Goal: Information Seeking & Learning: Find specific fact

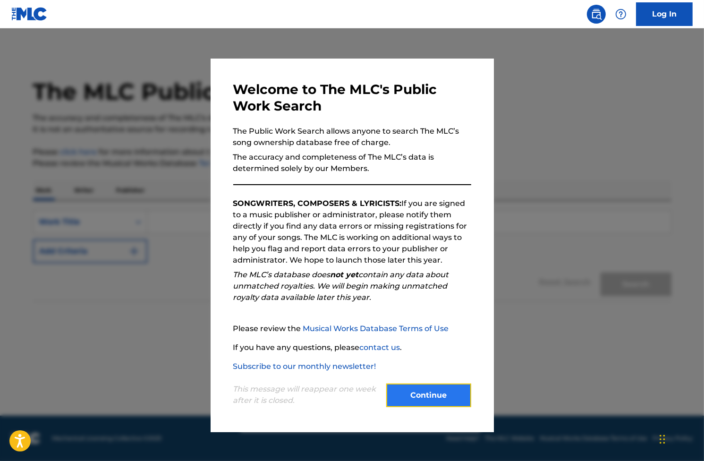
click at [425, 394] on button "Continue" at bounding box center [428, 395] width 85 height 24
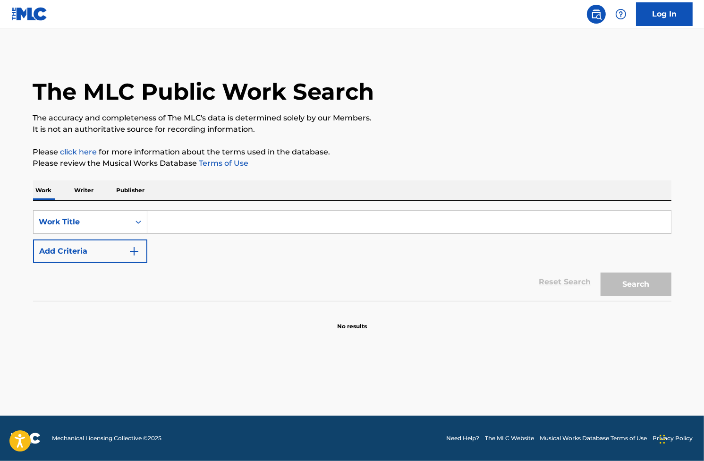
click at [97, 191] on div "Work Writer Publisher" at bounding box center [352, 190] width 638 height 20
drag, startPoint x: 97, startPoint y: 191, endPoint x: 84, endPoint y: 188, distance: 13.1
click at [97, 191] on div "Work Writer Publisher" at bounding box center [352, 190] width 638 height 20
click at [84, 188] on p "Writer" at bounding box center [84, 190] width 25 height 20
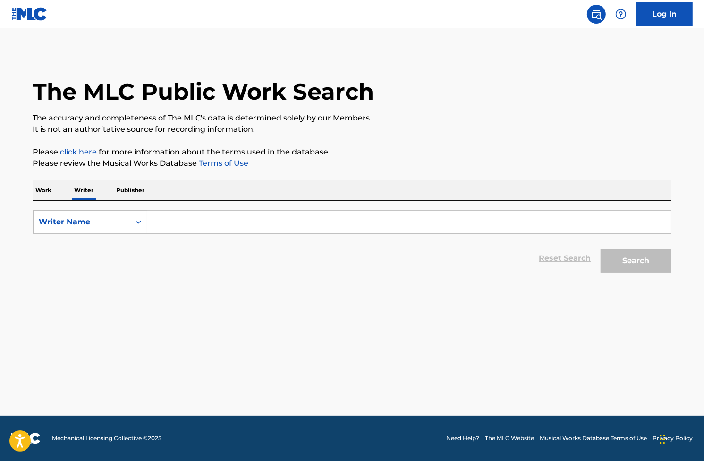
click at [224, 217] on input "Search Form" at bounding box center [408, 221] width 523 height 23
click at [57, 66] on div "The MLC Public Work Search" at bounding box center [352, 86] width 638 height 69
click at [185, 221] on input "Search Form" at bounding box center [408, 221] width 523 height 23
click at [77, 281] on main "The MLC Public Work Search The accuracy and completeness of The MLC's data is d…" at bounding box center [352, 221] width 704 height 387
click at [183, 228] on input "Search Form" at bounding box center [408, 221] width 523 height 23
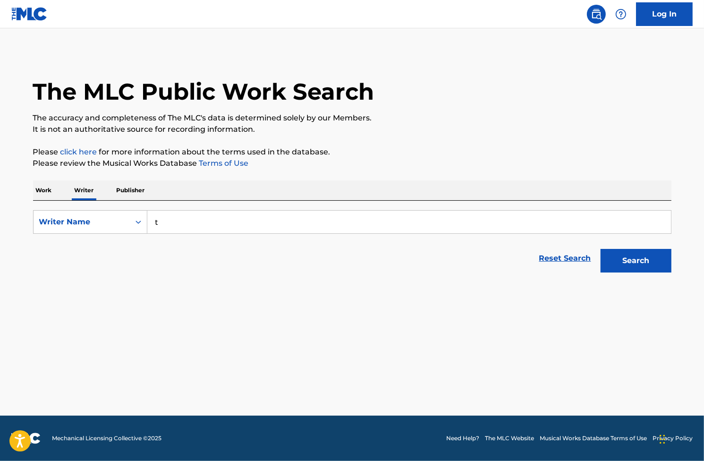
click at [36, 49] on main "The MLC Public Work Search The accuracy and completeness of The MLC's data is d…" at bounding box center [352, 221] width 704 height 387
click at [176, 226] on input "t" at bounding box center [408, 221] width 523 height 23
click at [22, 119] on div "The MLC Public Work Search The accuracy and completeness of The MLC's data is d…" at bounding box center [352, 164] width 661 height 225
click at [189, 221] on input "t" at bounding box center [408, 221] width 523 height 23
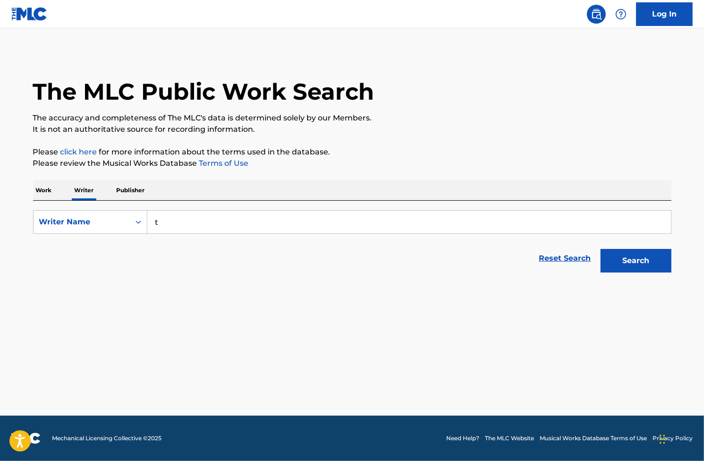
click at [189, 221] on input "t" at bounding box center [408, 221] width 523 height 23
paste input "Taylor Swif"
type input "[PERSON_NAME]"
click at [644, 263] on button "Search" at bounding box center [635, 261] width 71 height 24
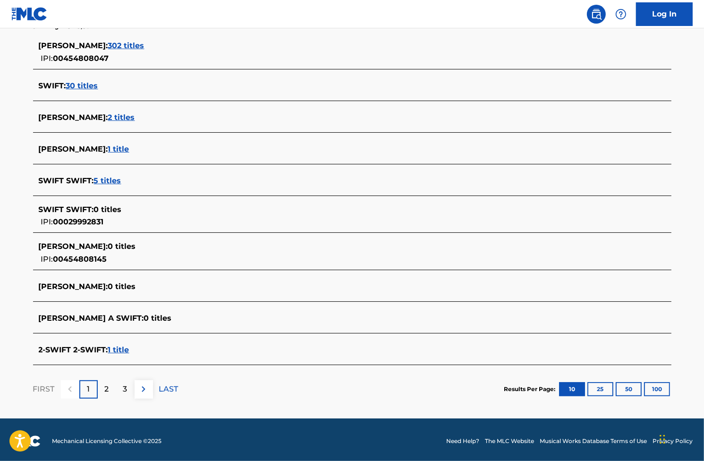
scroll to position [262, 0]
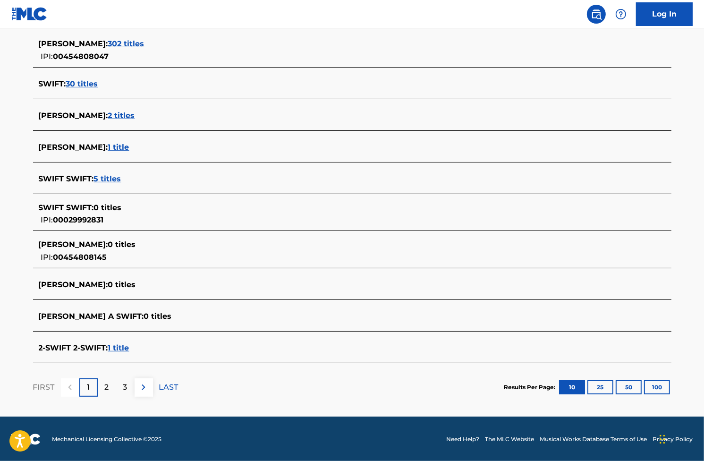
click at [144, 44] on span "302 titles" at bounding box center [126, 43] width 36 height 9
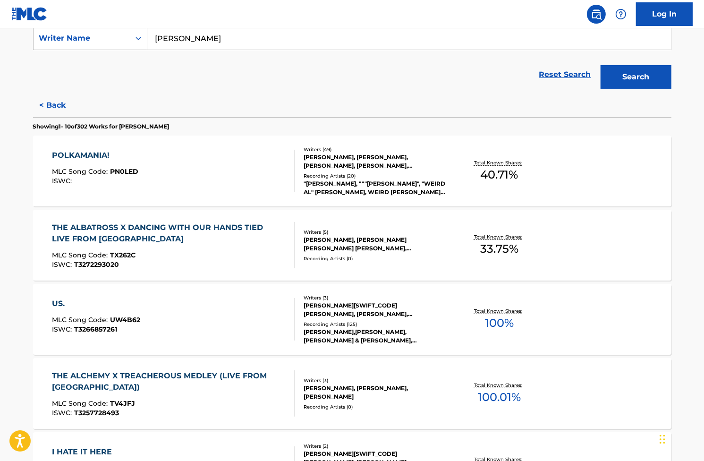
scroll to position [168, 0]
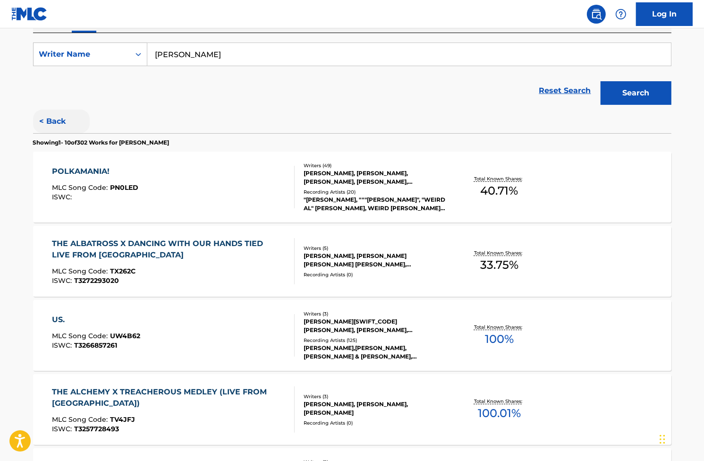
click at [52, 119] on button "< Back" at bounding box center [61, 121] width 57 height 24
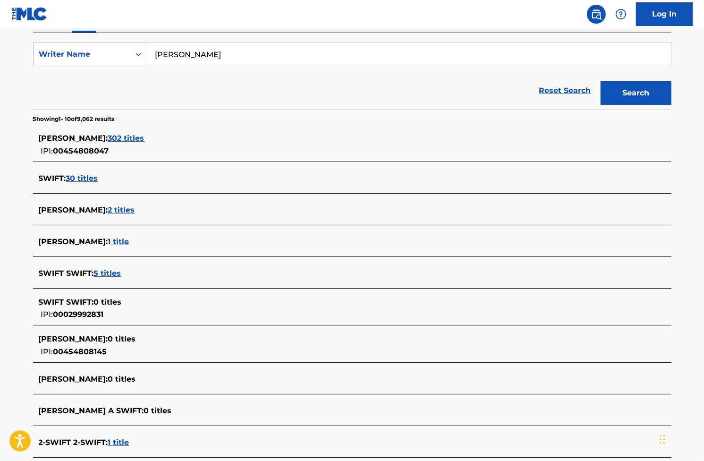
click at [76, 178] on span "30 titles" at bounding box center [82, 178] width 32 height 9
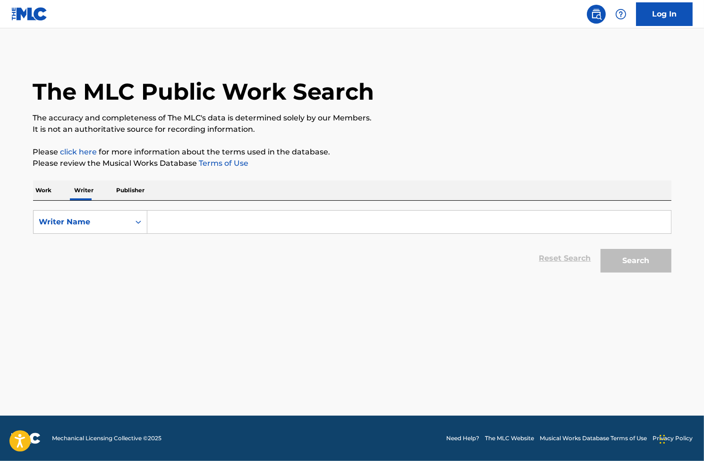
click at [203, 233] on input "Search Form" at bounding box center [408, 221] width 523 height 23
type input "[PERSON_NAME]"
click at [661, 264] on button "Search" at bounding box center [635, 261] width 71 height 24
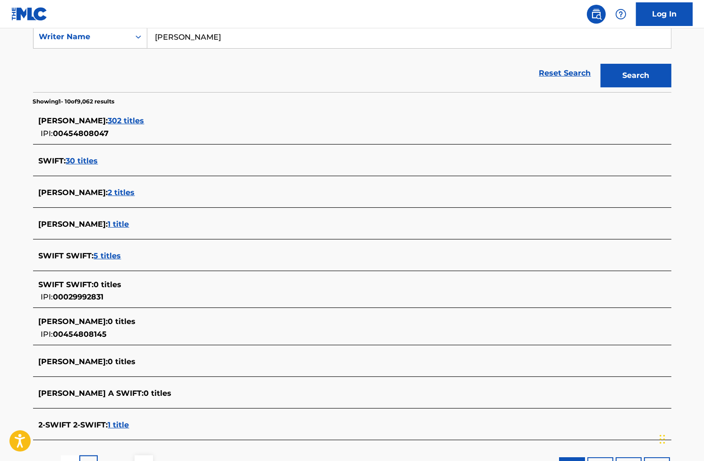
scroll to position [189, 0]
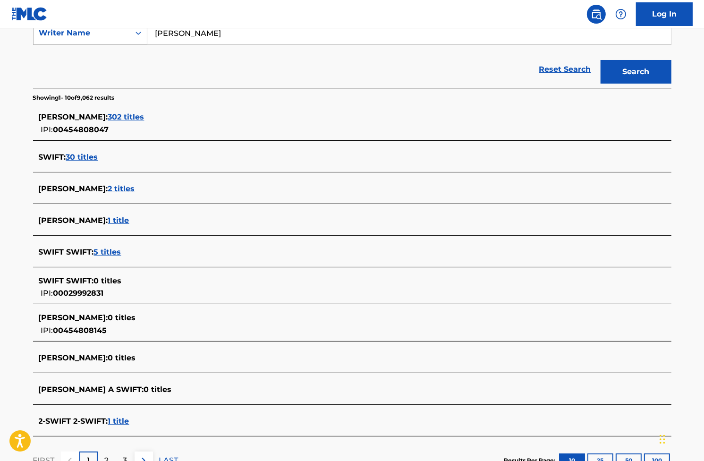
click at [70, 45] on form "SearchWithCriteria594a5c48-5a3f-49ff-ba53-da23ce4bf51d Writer Name Taylor Swift…" at bounding box center [352, 54] width 638 height 67
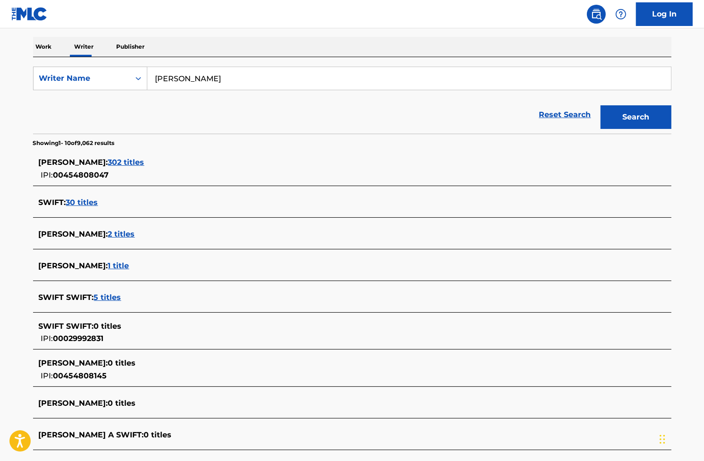
scroll to position [142, 0]
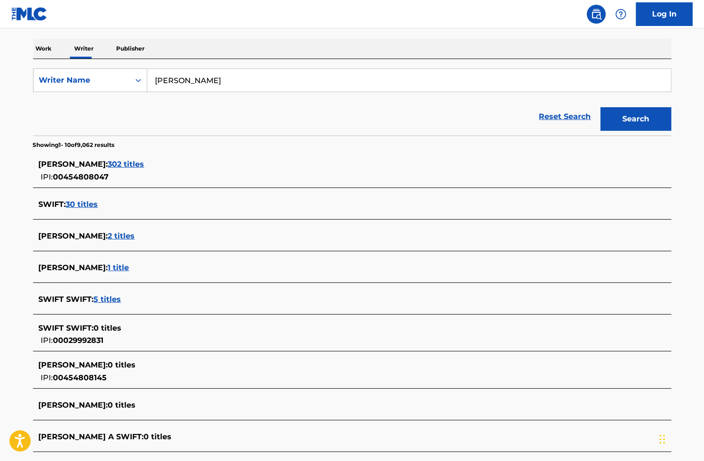
click at [202, 80] on input "[PERSON_NAME]" at bounding box center [408, 80] width 523 height 23
click at [78, 113] on div "Reset Search Search" at bounding box center [352, 117] width 638 height 38
drag, startPoint x: 200, startPoint y: 32, endPoint x: 238, endPoint y: 8, distance: 44.9
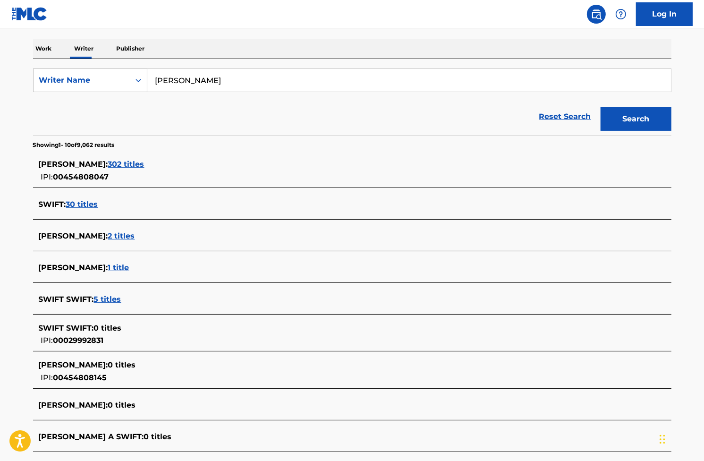
click at [200, 32] on div "The MLC Public Work Search The accuracy and completeness of The MLC's data is d…" at bounding box center [352, 221] width 661 height 622
drag, startPoint x: 127, startPoint y: 113, endPoint x: 133, endPoint y: 100, distance: 14.4
click at [128, 113] on div "Reset Search Search" at bounding box center [352, 117] width 638 height 38
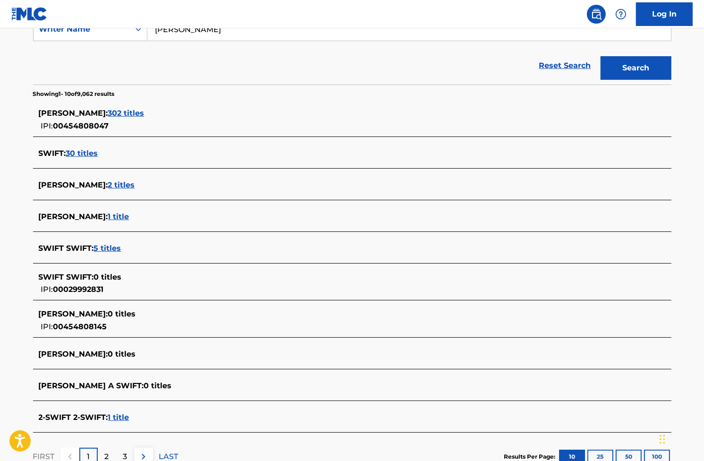
scroll to position [262, 0]
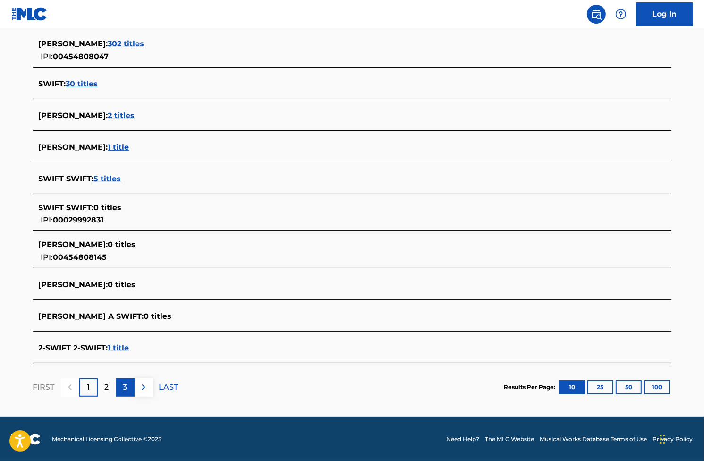
click at [132, 388] on div "3" at bounding box center [125, 387] width 18 height 18
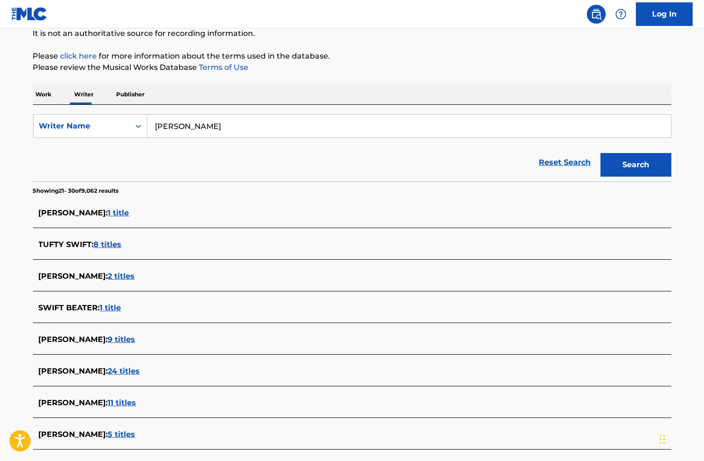
scroll to position [246, 0]
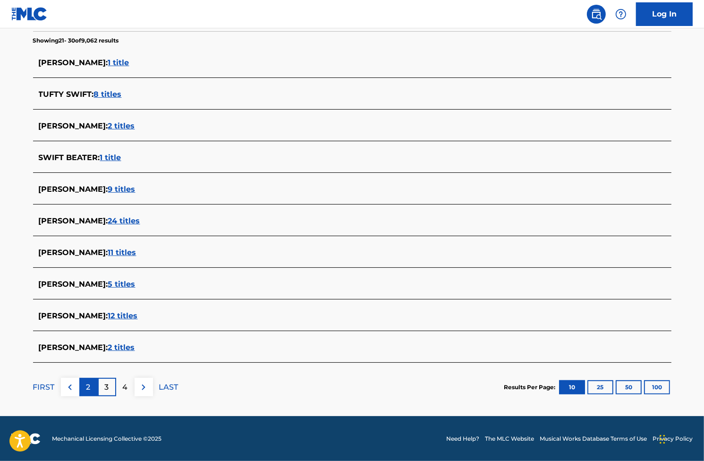
click at [85, 387] on div "2" at bounding box center [88, 387] width 18 height 18
click at [81, 392] on div "1" at bounding box center [88, 387] width 18 height 18
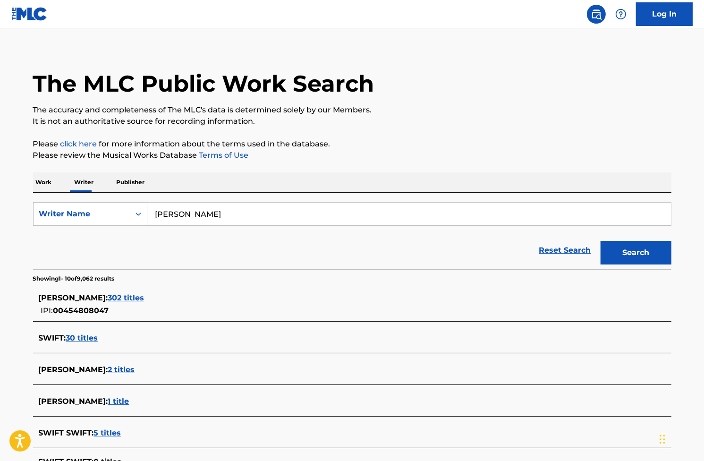
scroll to position [0, 0]
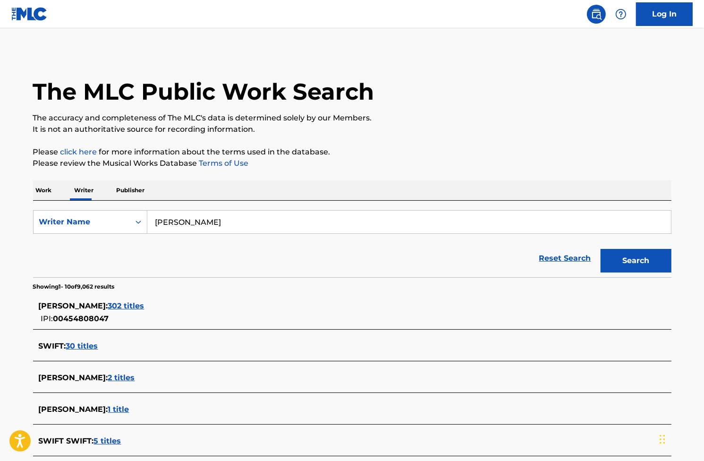
click at [141, 264] on div "Reset Search Search" at bounding box center [352, 258] width 638 height 38
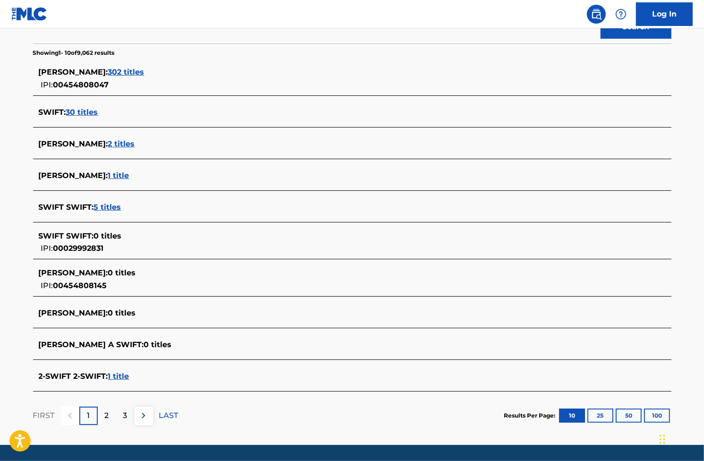
scroll to position [236, 0]
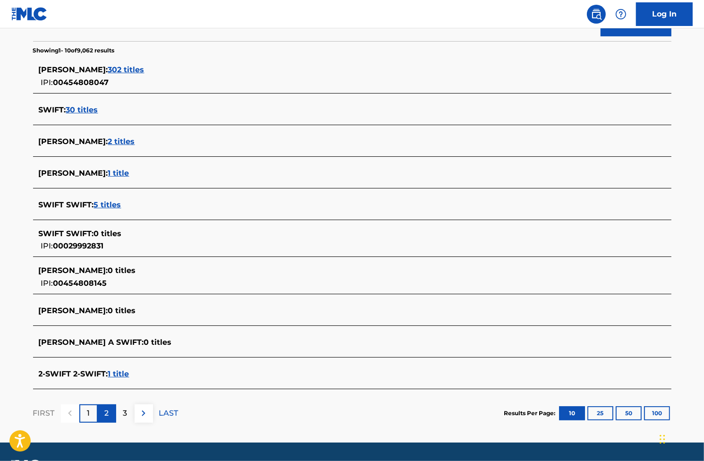
click at [105, 415] on p "2" at bounding box center [107, 412] width 4 height 11
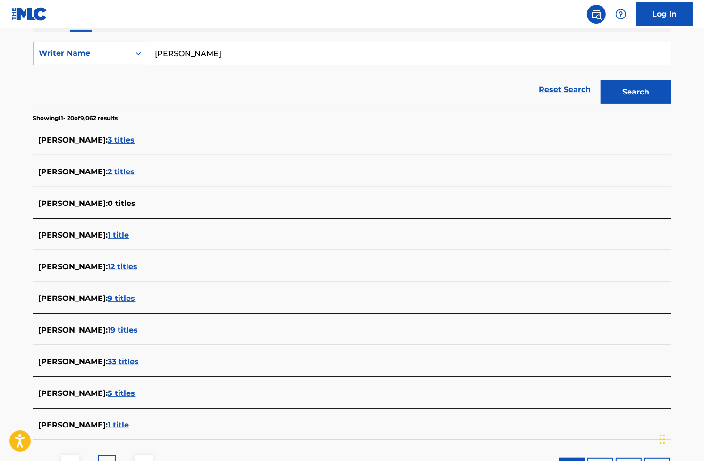
scroll to position [189, 0]
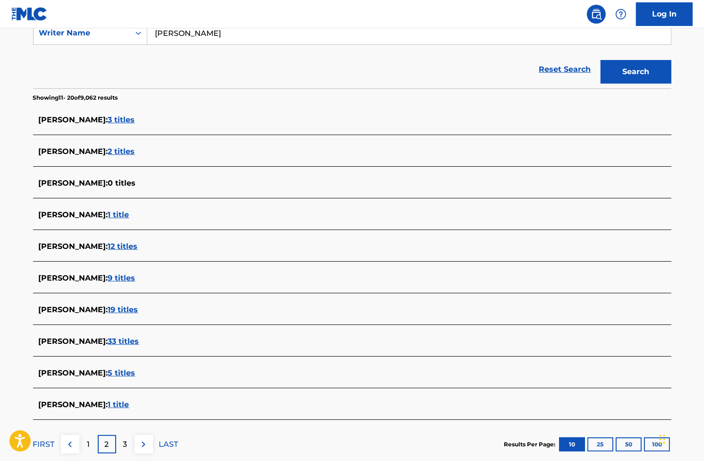
click at [23, 316] on div "The MLC Public Work Search The accuracy and completeness of The MLC's data is d…" at bounding box center [352, 165] width 661 height 605
click at [126, 443] on p "3" at bounding box center [125, 443] width 4 height 11
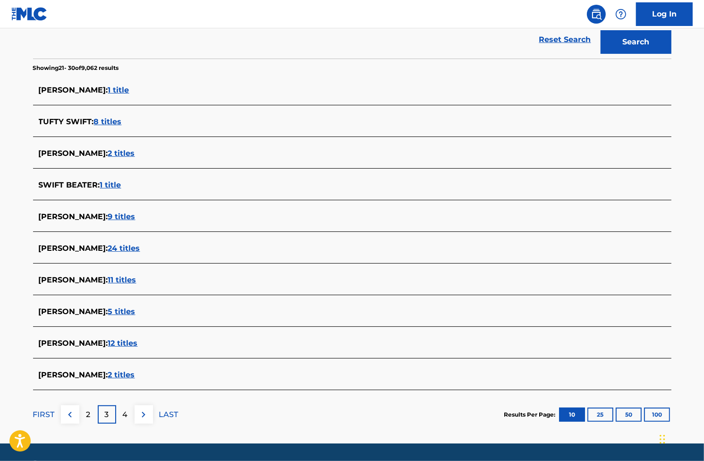
scroll to position [236, 0]
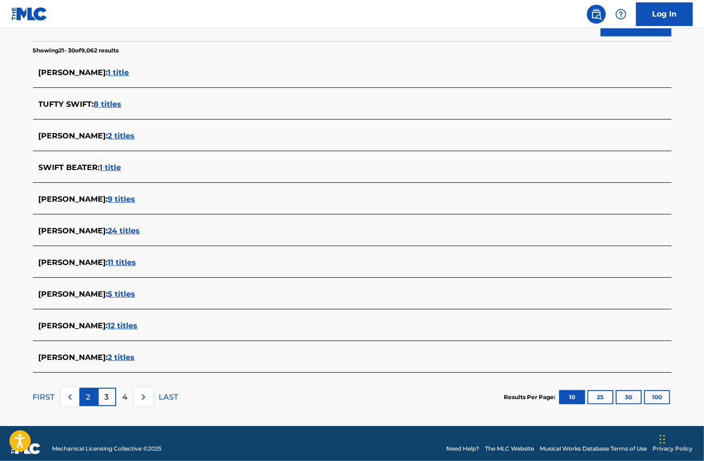
drag, startPoint x: 82, startPoint y: 406, endPoint x: 81, endPoint y: 399, distance: 7.1
click at [82, 406] on div "FIRST 2 3 4 LAST" at bounding box center [105, 396] width 145 height 49
click at [81, 397] on div "2" at bounding box center [88, 396] width 18 height 18
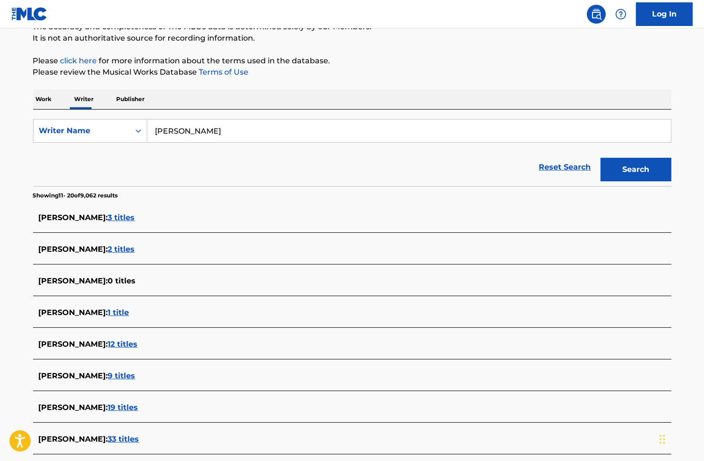
scroll to position [246, 0]
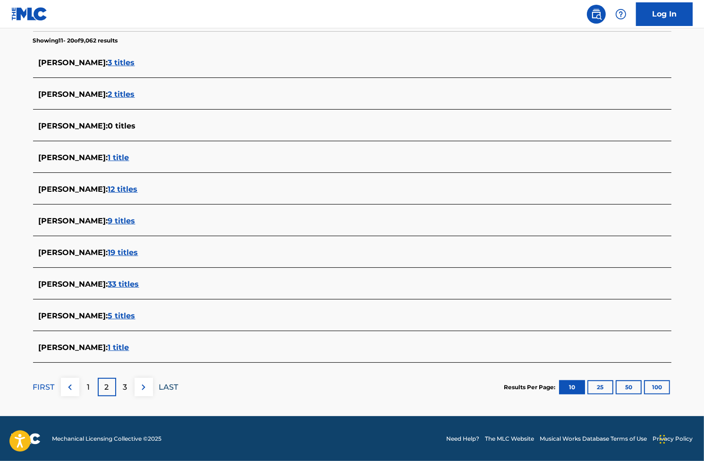
click at [171, 391] on p "LAST" at bounding box center [168, 386] width 19 height 11
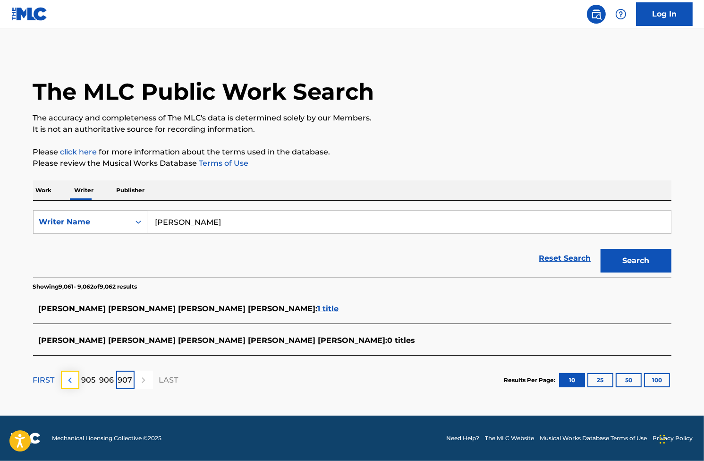
click at [69, 381] on img at bounding box center [69, 379] width 11 height 11
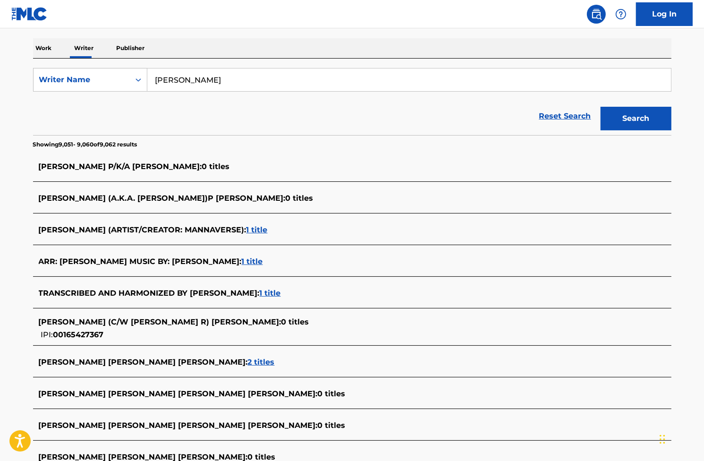
scroll to position [251, 0]
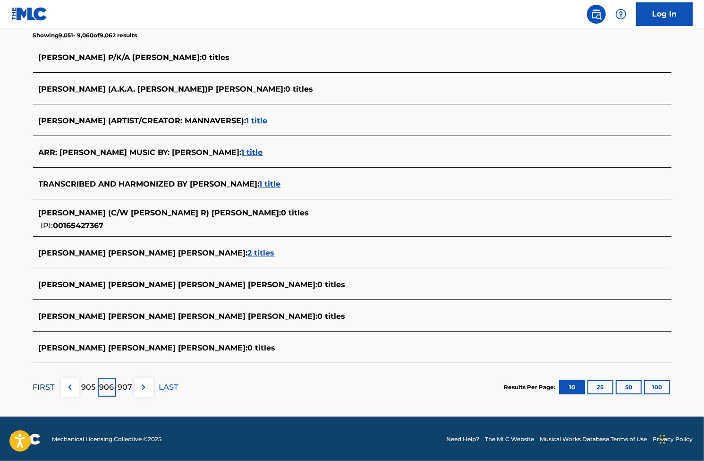
click at [45, 390] on p "FIRST" at bounding box center [44, 386] width 22 height 11
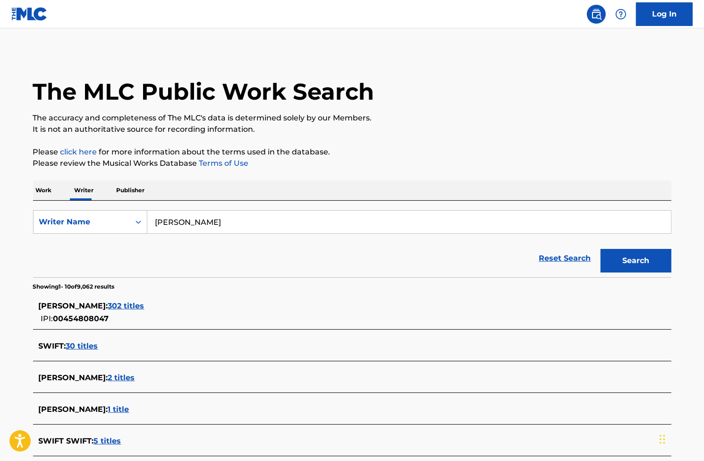
click at [134, 315] on div "TAYLOR ALISON SWIFT : 302 titles IPI: 00454808047" at bounding box center [340, 312] width 602 height 24
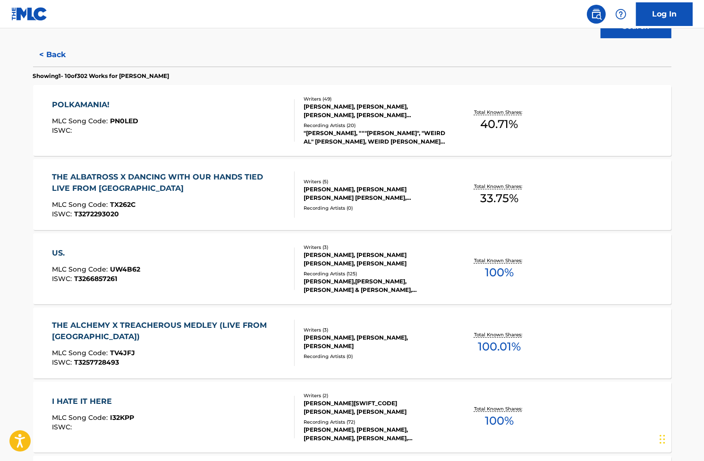
scroll to position [236, 0]
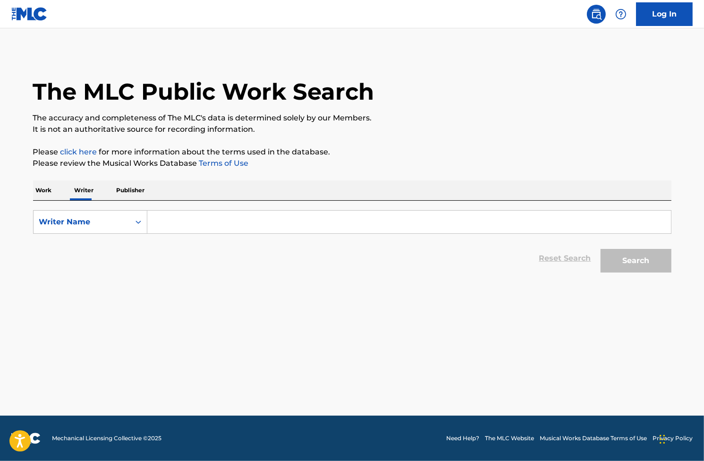
click at [204, 232] on input "Search Form" at bounding box center [408, 221] width 523 height 23
type input "[PERSON_NAME]"
click at [650, 256] on button "Search" at bounding box center [635, 261] width 71 height 24
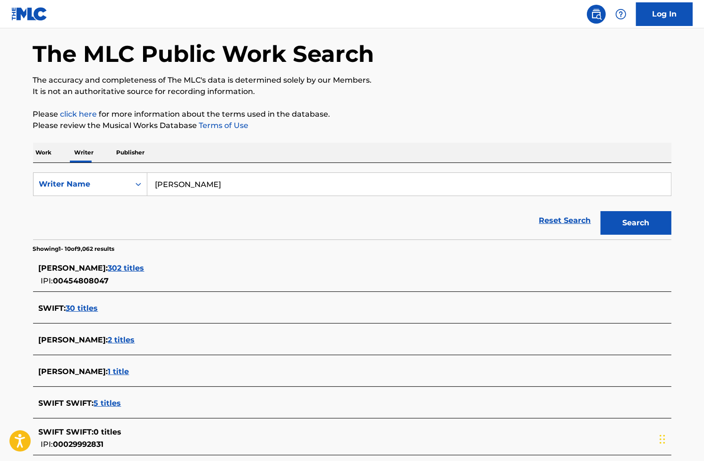
scroll to position [142, 0]
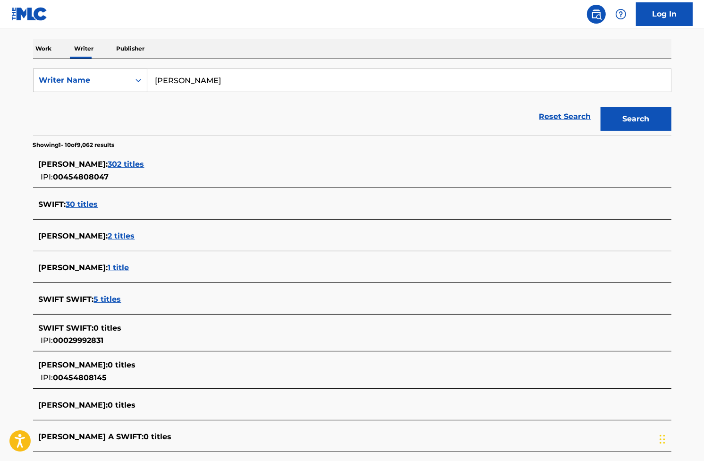
click at [132, 110] on div "Reset Search Search" at bounding box center [352, 117] width 638 height 38
click at [141, 168] on span "302 titles" at bounding box center [126, 164] width 36 height 9
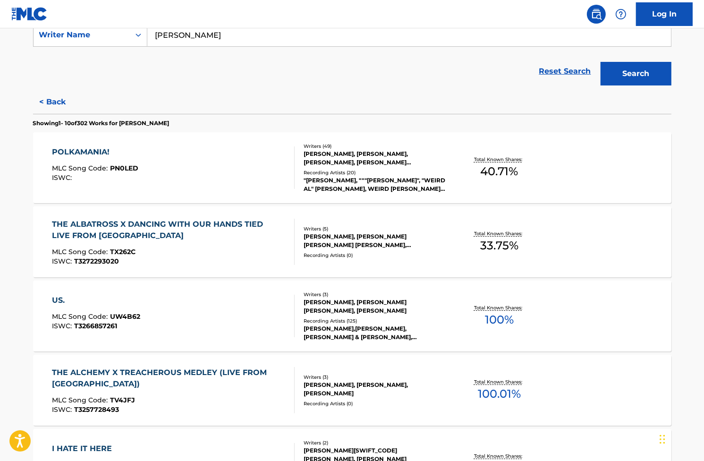
scroll to position [189, 0]
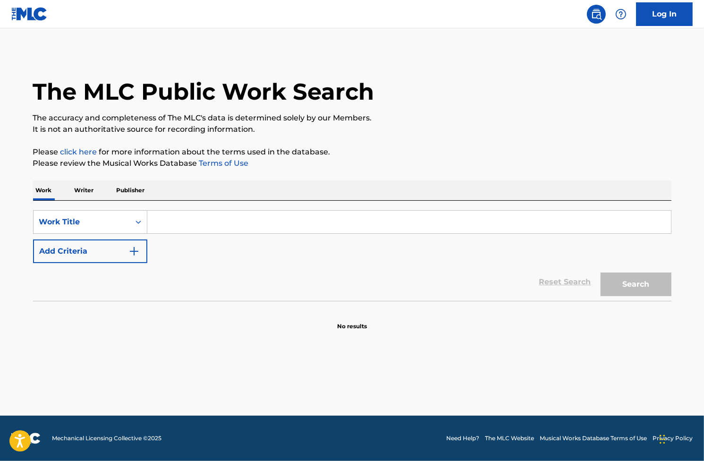
click at [92, 181] on p "Writer" at bounding box center [84, 190] width 25 height 20
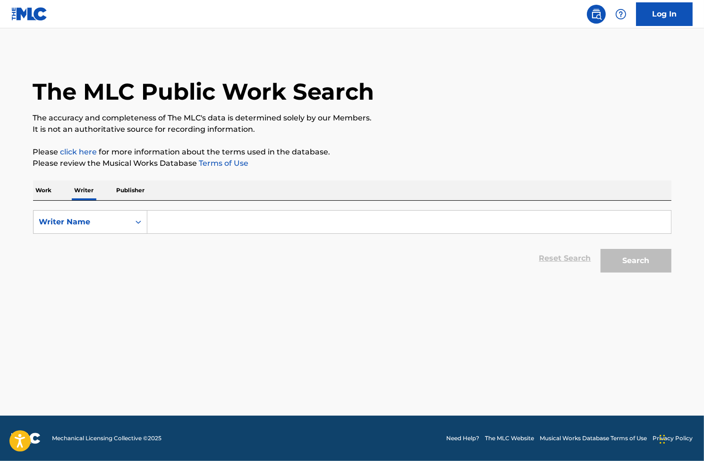
click at [218, 224] on input "Search Form" at bounding box center [408, 221] width 523 height 23
click at [215, 213] on input "Search Form" at bounding box center [408, 221] width 523 height 23
type input "[PERSON_NAME]"
click at [649, 255] on button "Search" at bounding box center [635, 261] width 71 height 24
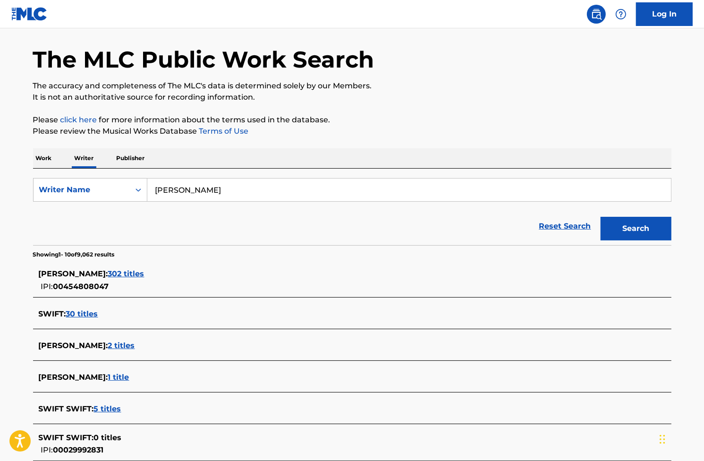
scroll to position [142, 0]
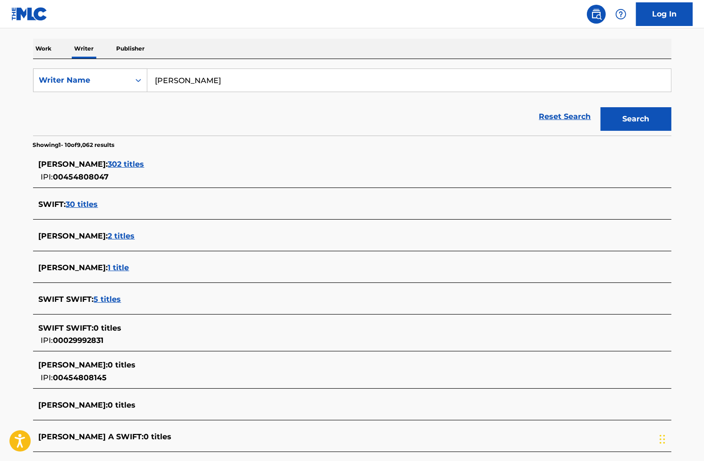
click at [144, 167] on span "302 titles" at bounding box center [126, 164] width 36 height 9
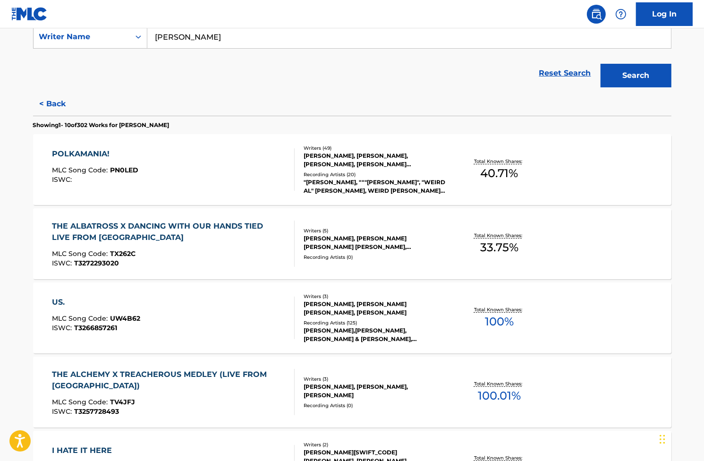
scroll to position [189, 0]
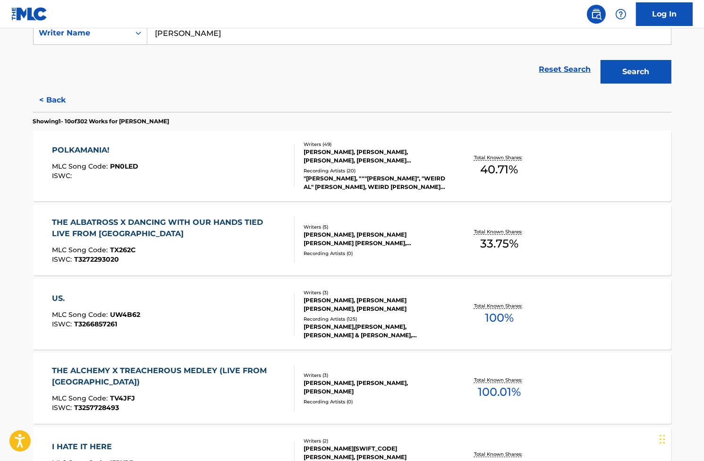
click at [437, 158] on div "[PERSON_NAME], [PERSON_NAME], [PERSON_NAME], [PERSON_NAME] [PERSON_NAME] [PERSO…" at bounding box center [374, 156] width 143 height 17
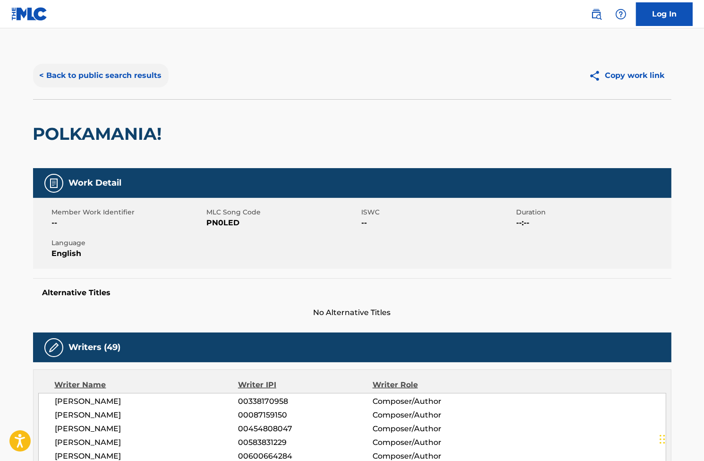
click at [50, 79] on button "< Back to public search results" at bounding box center [100, 76] width 135 height 24
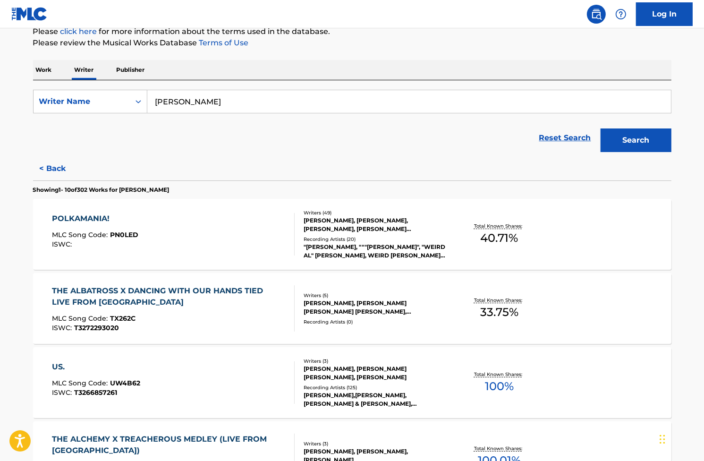
scroll to position [94, 0]
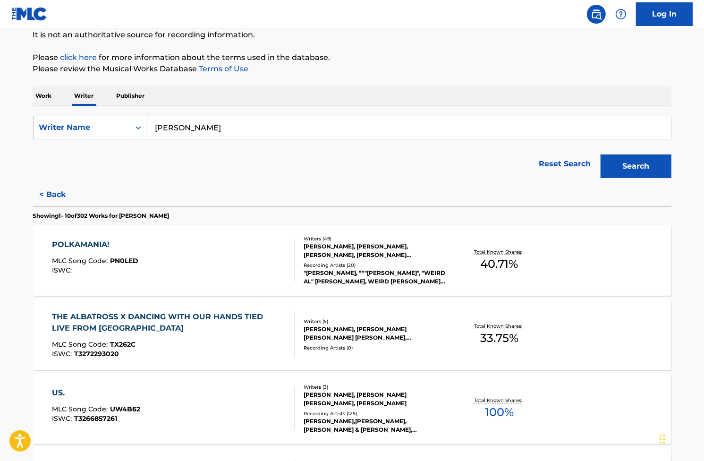
click at [288, 244] on div at bounding box center [290, 260] width 8 height 42
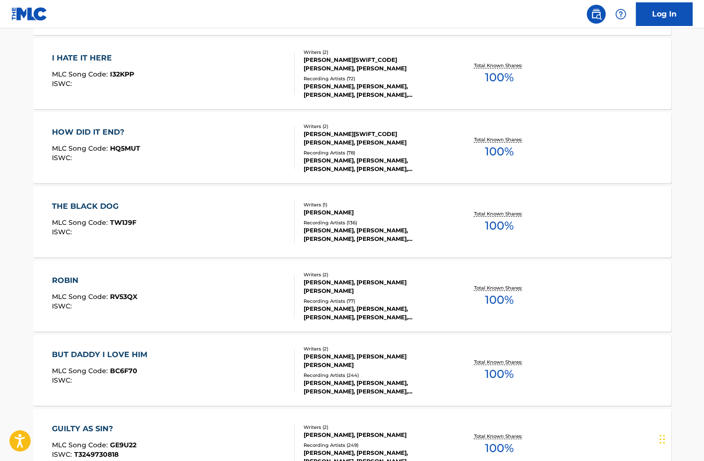
scroll to position [695, 0]
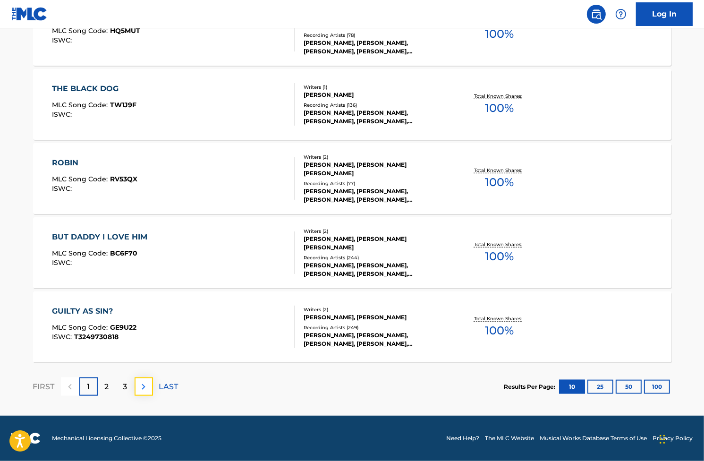
click at [150, 380] on button at bounding box center [144, 386] width 18 height 18
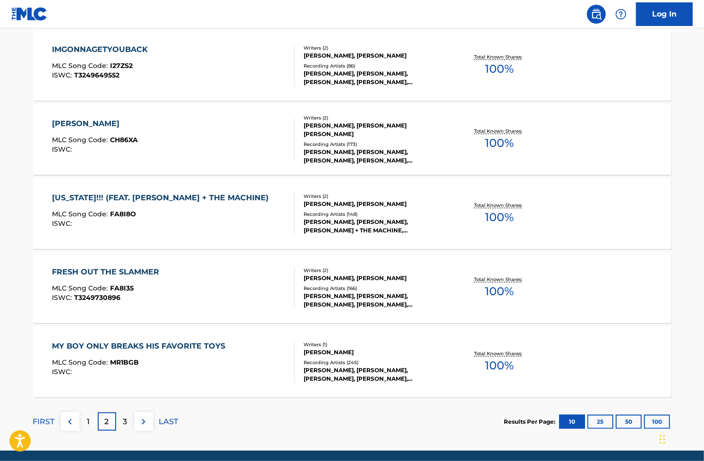
scroll to position [661, 0]
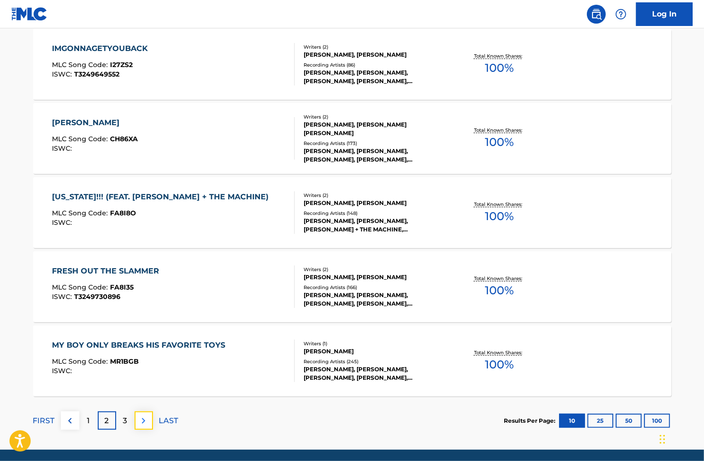
click at [147, 415] on img at bounding box center [143, 420] width 11 height 11
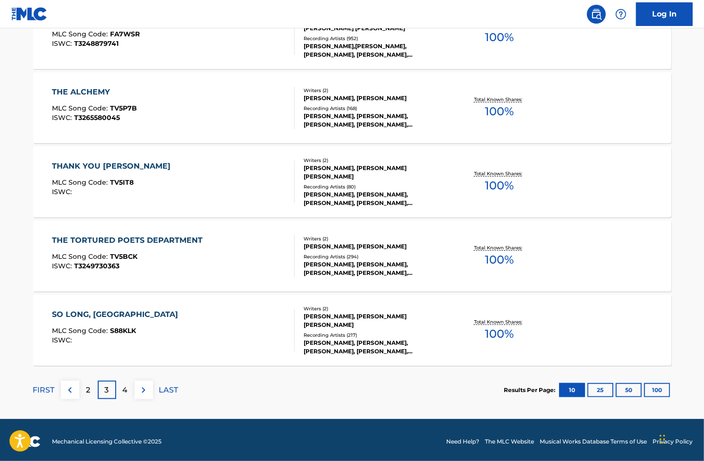
scroll to position [695, 0]
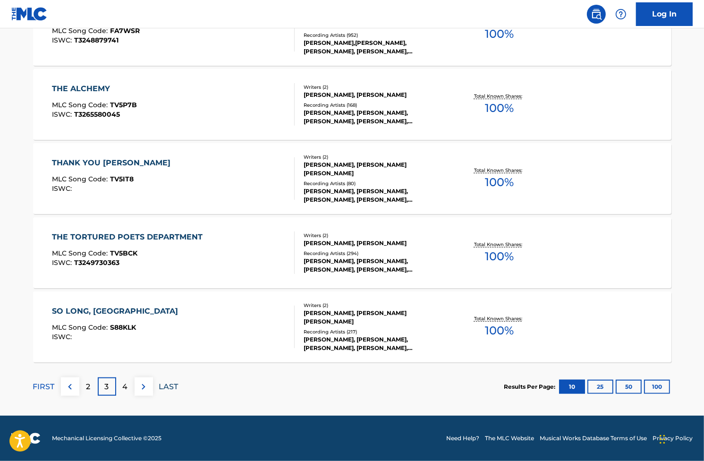
click at [160, 386] on p "LAST" at bounding box center [168, 386] width 19 height 11
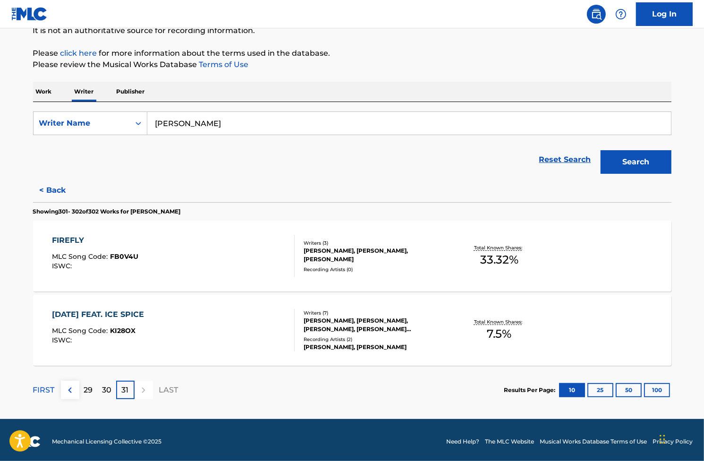
scroll to position [102, 0]
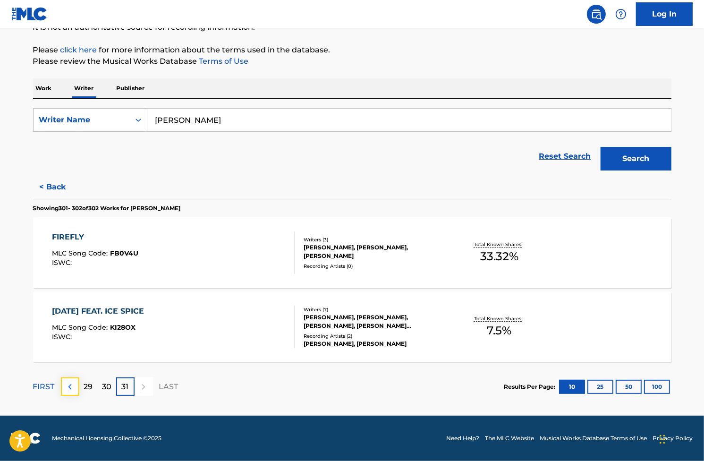
click at [72, 386] on img at bounding box center [69, 386] width 11 height 11
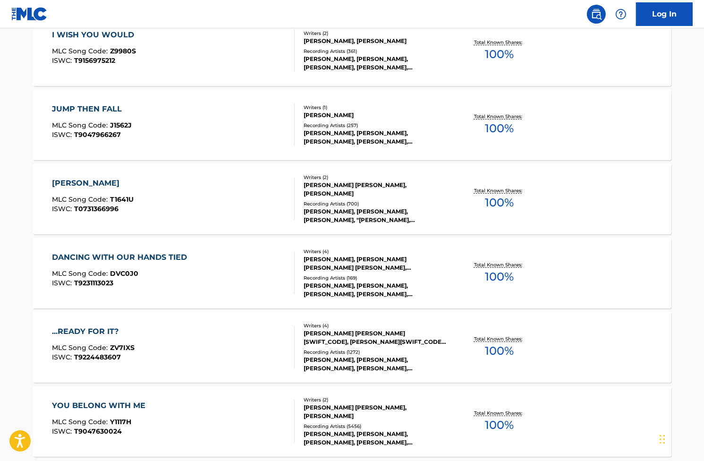
scroll to position [695, 0]
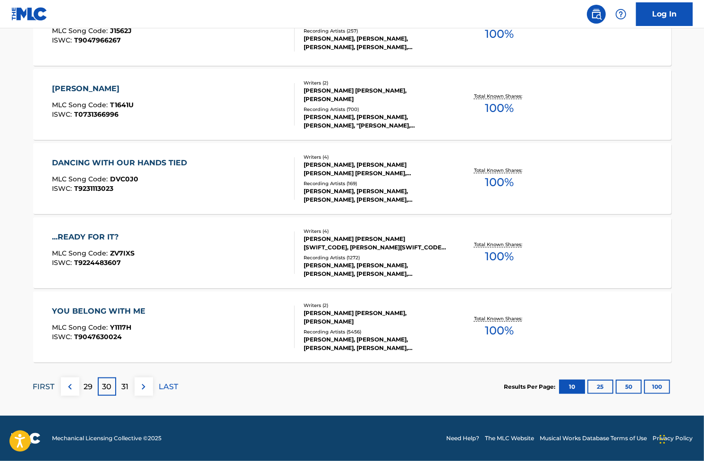
click at [50, 384] on p "FIRST" at bounding box center [44, 386] width 22 height 11
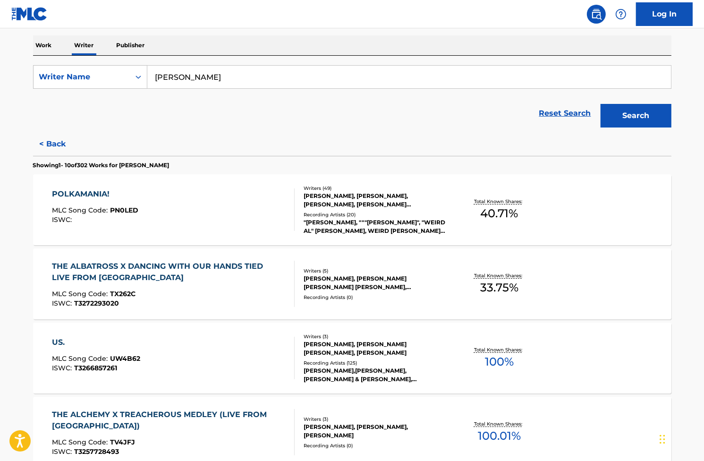
scroll to position [142, 0]
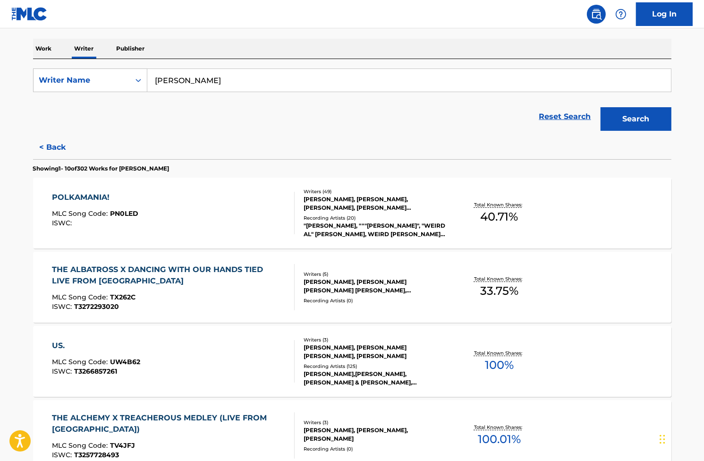
click at [133, 207] on div "POLKAMANIA! MLC Song Code : PN0LED ISWC :" at bounding box center [95, 213] width 86 height 42
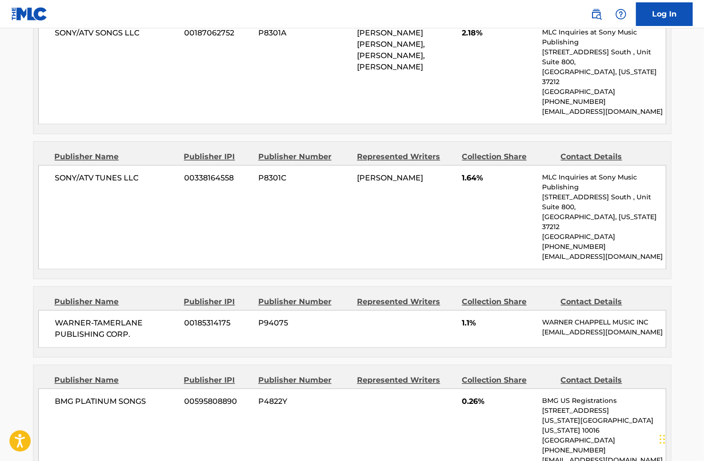
scroll to position [1841, 0]
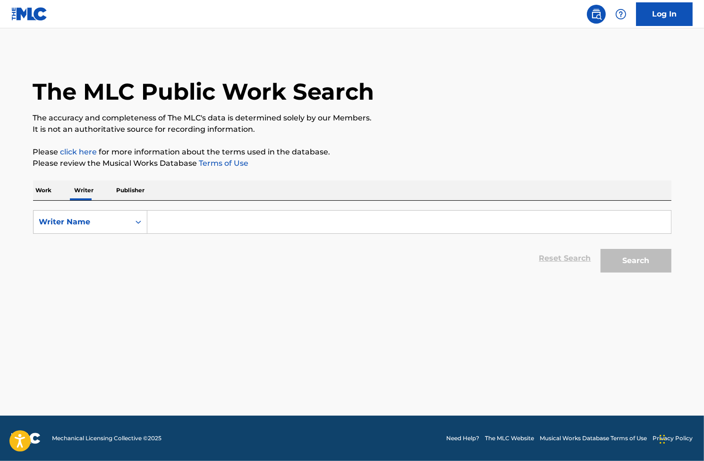
click at [325, 215] on input "Search Form" at bounding box center [408, 221] width 523 height 23
type input "[PERSON_NAME]"
click at [619, 258] on button "Search" at bounding box center [635, 261] width 71 height 24
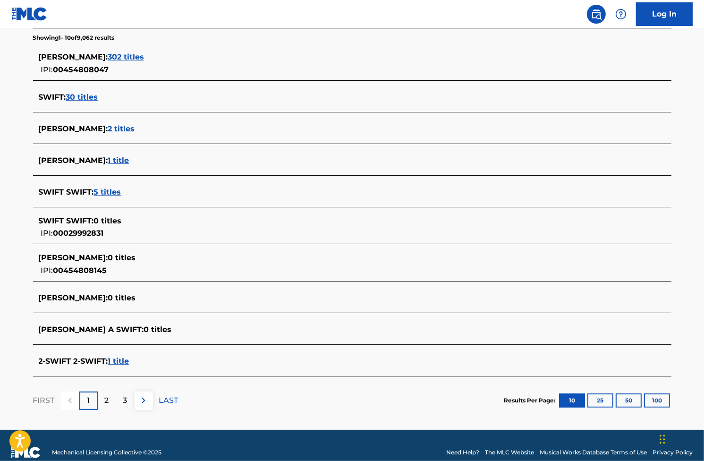
scroll to position [262, 0]
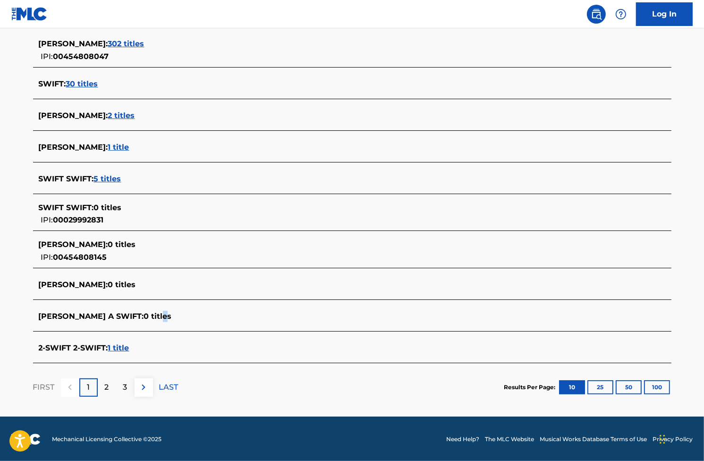
click at [129, 310] on section "[PERSON_NAME] : 302 titles IPI: 00454808047 SWIFT : 30 titles [PERSON_NAME] : 2…" at bounding box center [352, 196] width 638 height 334
click at [210, 289] on div "[PERSON_NAME] : 0 titles" at bounding box center [340, 284] width 602 height 11
click at [142, 389] on img at bounding box center [143, 386] width 11 height 11
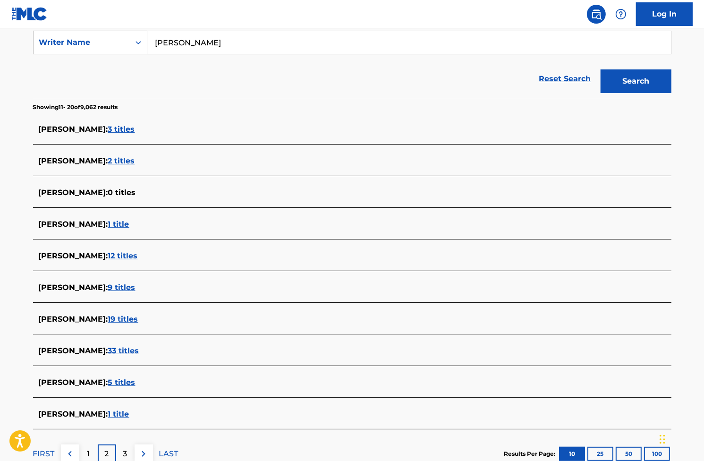
scroll to position [246, 0]
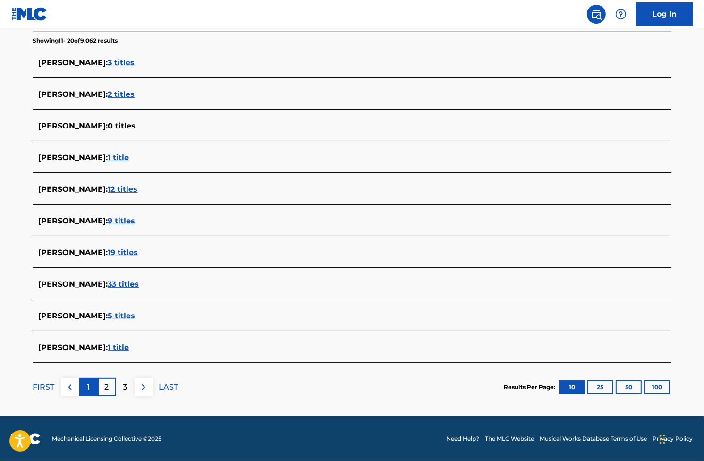
click at [93, 386] on div "1" at bounding box center [88, 387] width 18 height 18
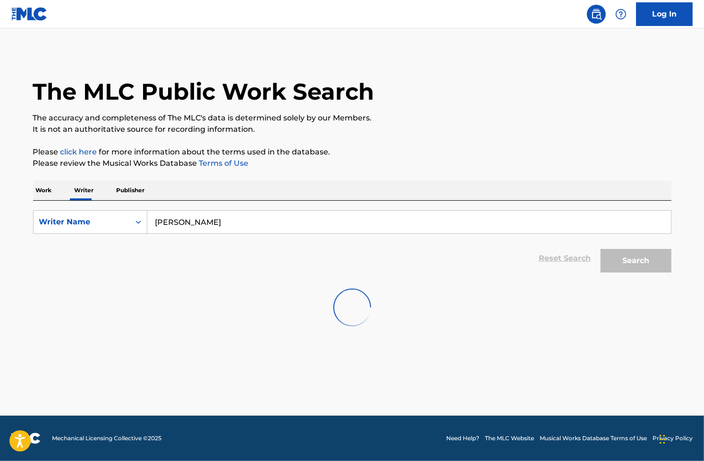
scroll to position [0, 0]
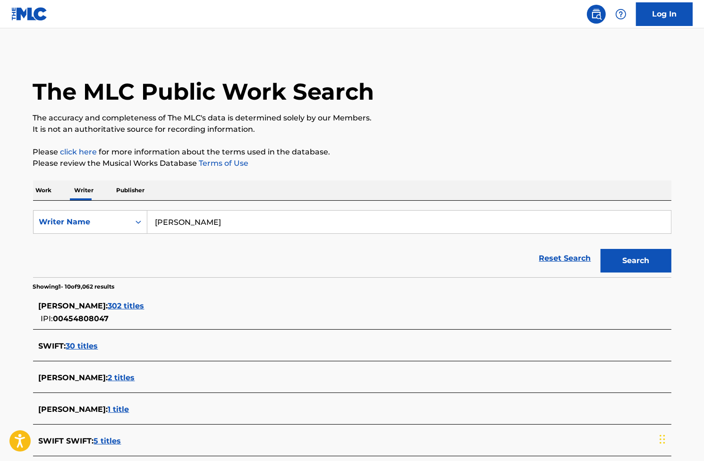
click at [101, 18] on nav "Log In" at bounding box center [352, 14] width 704 height 28
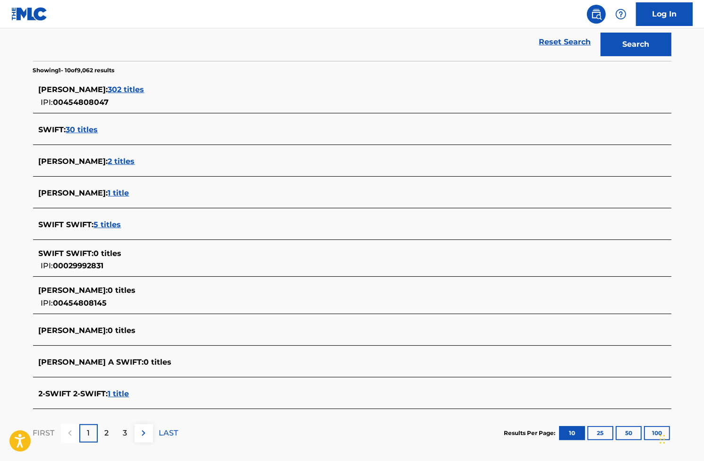
scroll to position [215, 0]
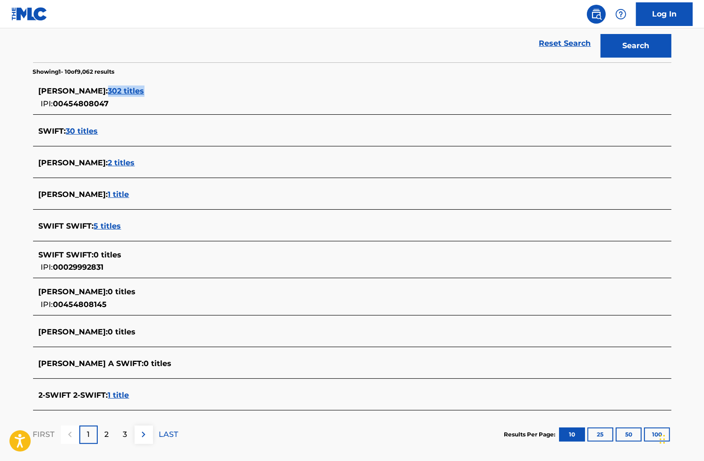
drag, startPoint x: 185, startPoint y: 88, endPoint x: 133, endPoint y: 88, distance: 51.9
click at [133, 88] on div "[PERSON_NAME] : 302 titles" at bounding box center [340, 90] width 602 height 11
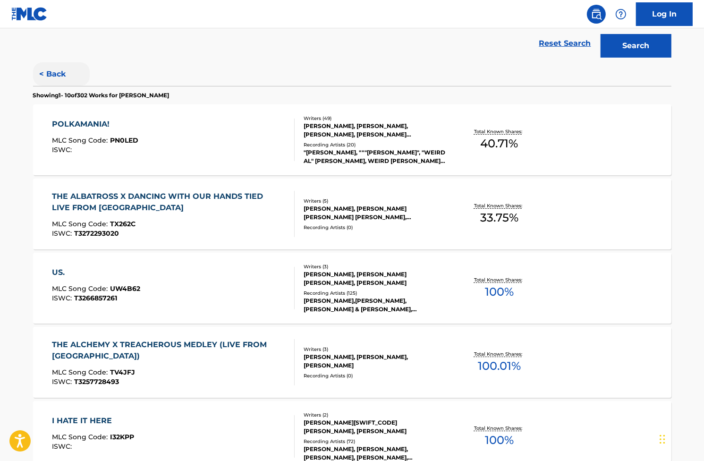
click at [51, 71] on button "< Back" at bounding box center [61, 74] width 57 height 24
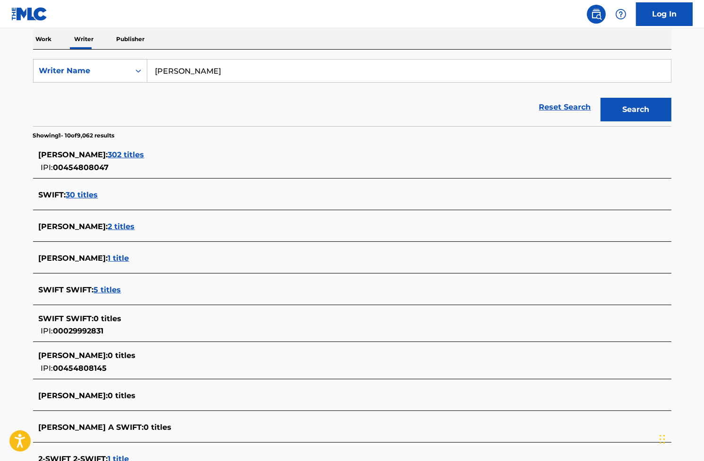
scroll to position [120, 0]
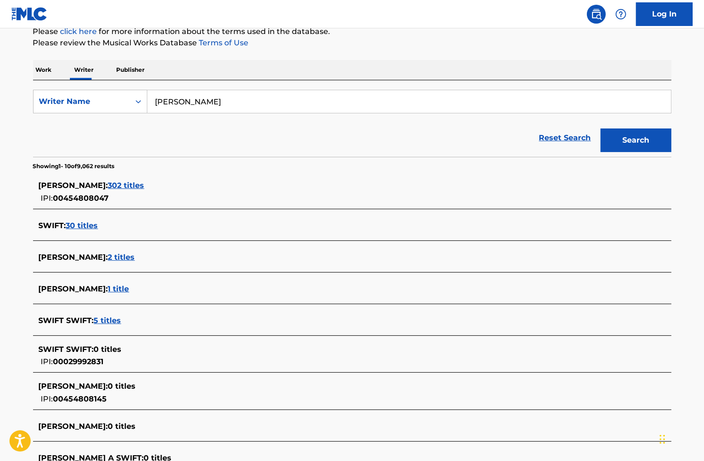
click at [144, 3] on nav "Log In" at bounding box center [352, 14] width 704 height 28
drag, startPoint x: 161, startPoint y: 185, endPoint x: 208, endPoint y: 164, distance: 50.9
click at [208, 166] on section "Showing 1 - 10 of 9,062 results" at bounding box center [352, 164] width 638 height 14
